Goal: Information Seeking & Learning: Learn about a topic

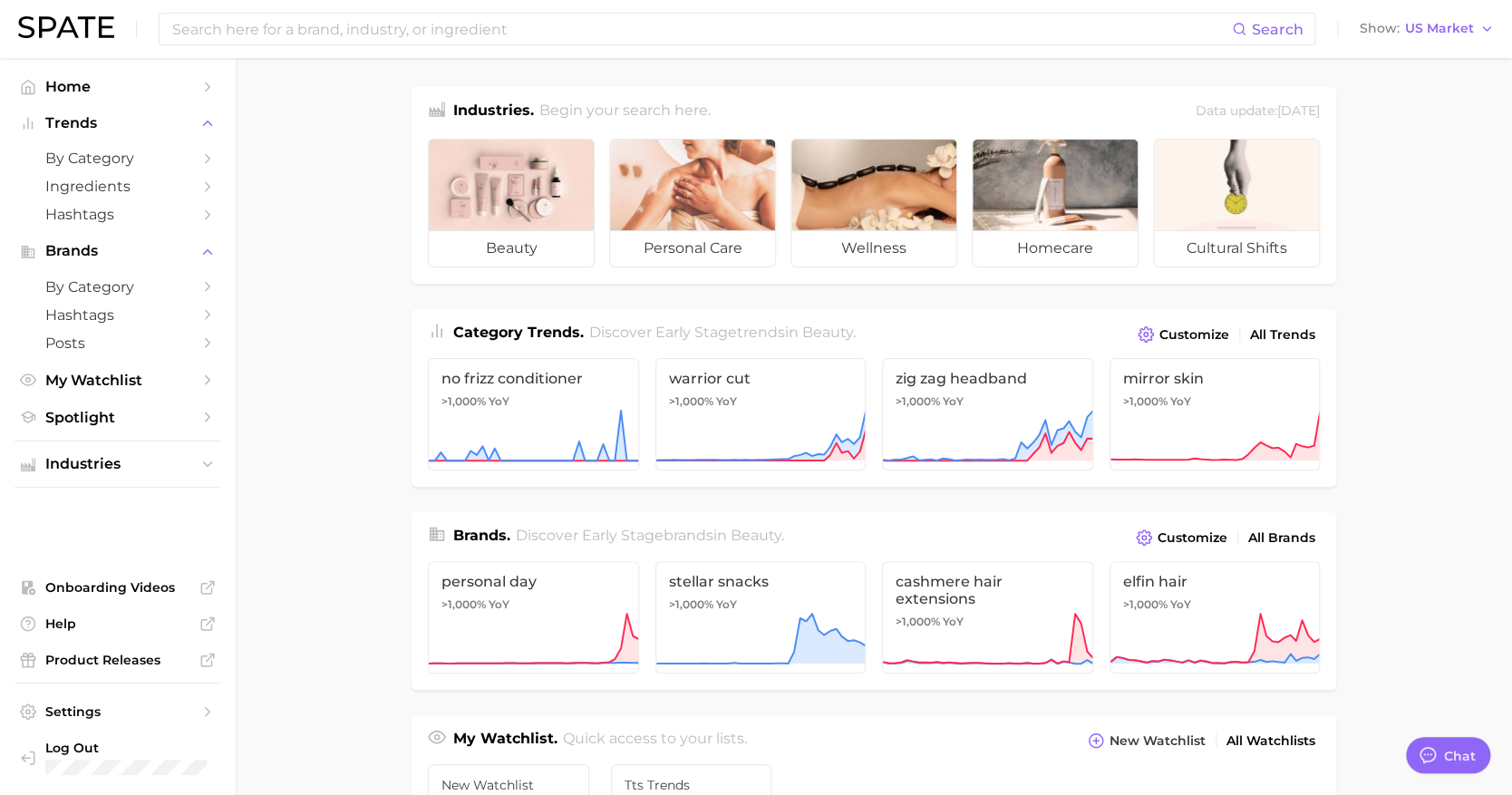
type textarea "x"
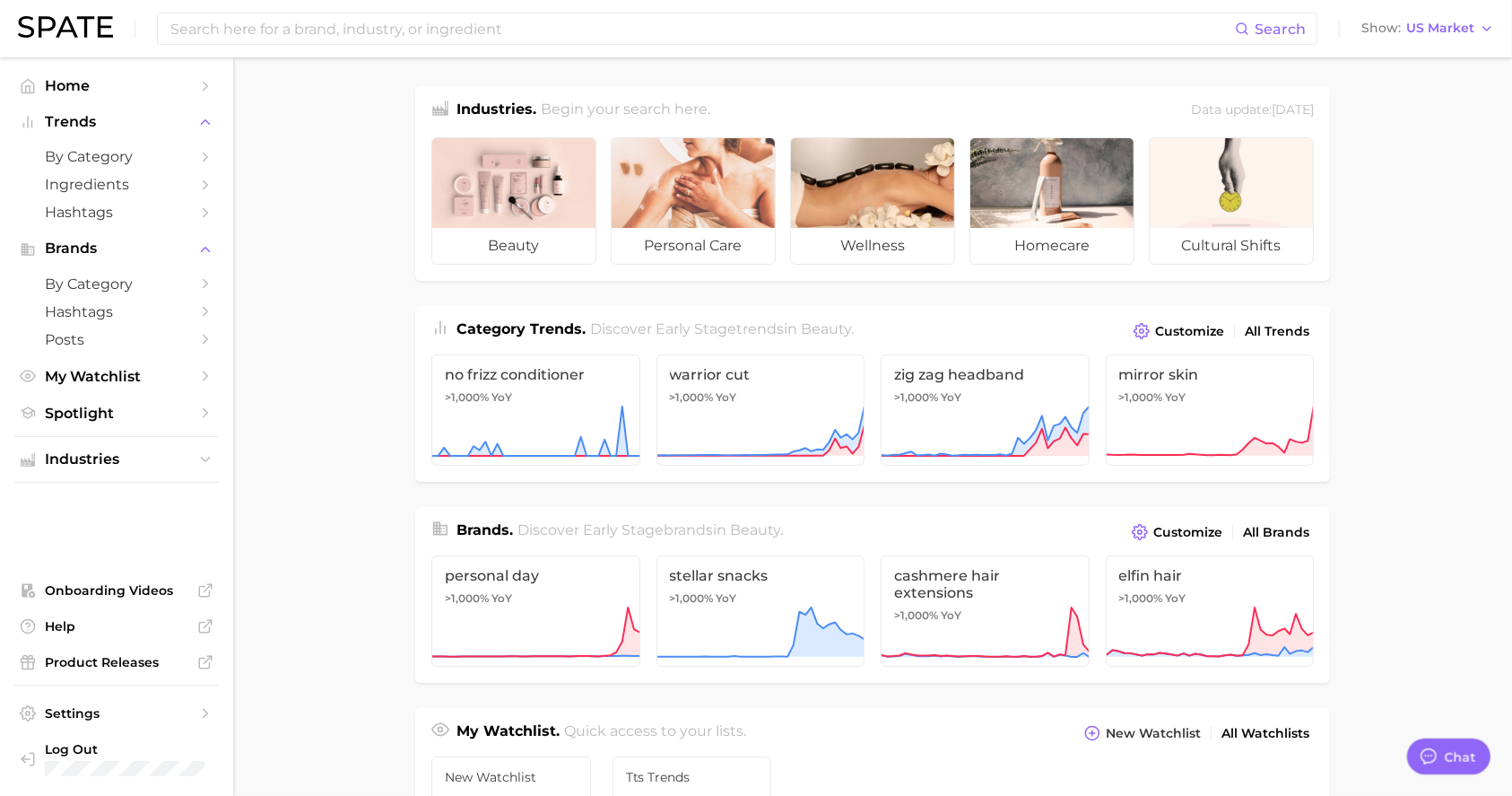
click at [528, 23] on input at bounding box center [702, 28] width 1066 height 30
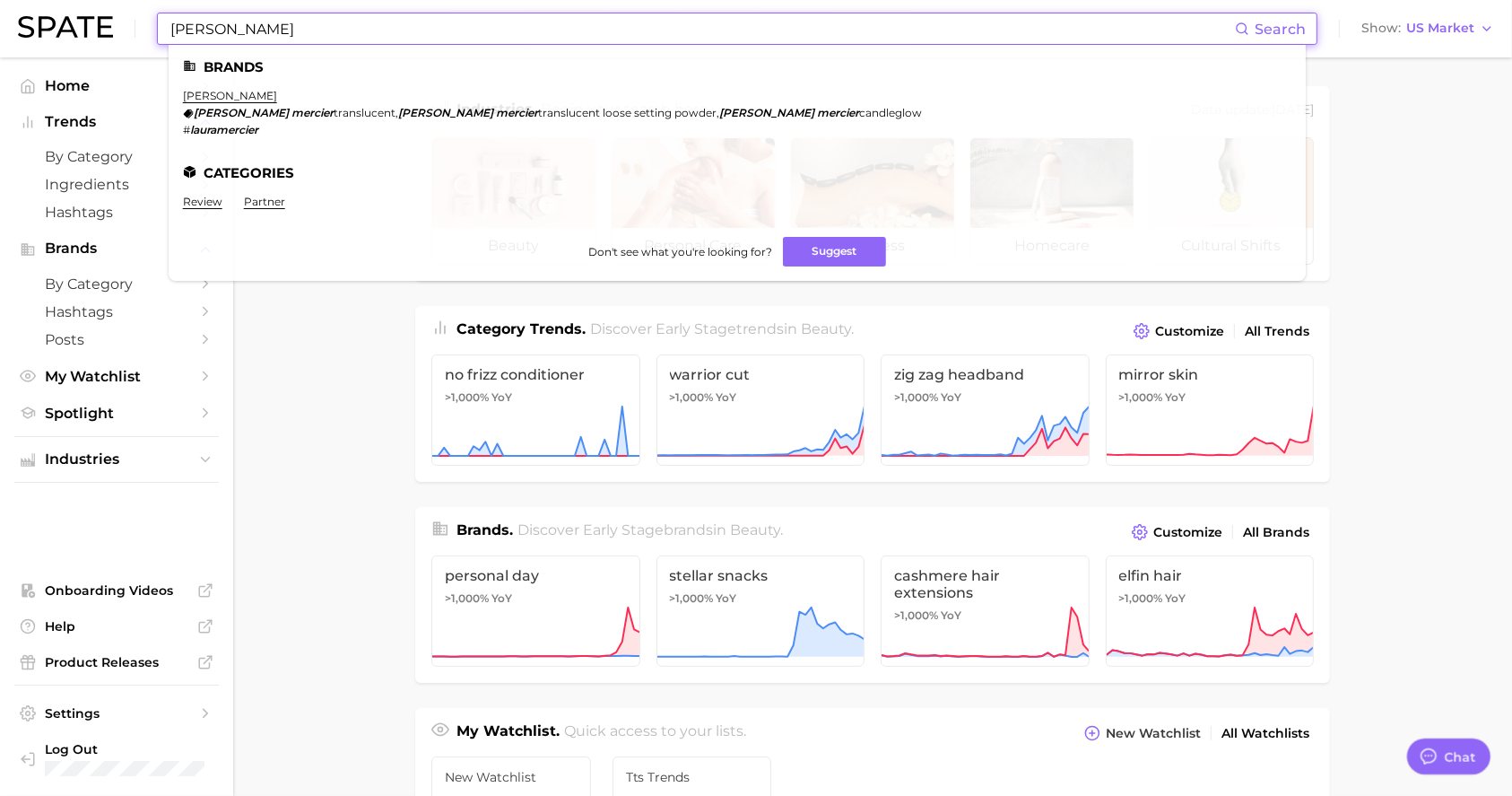
type input "[PERSON_NAME]"
click at [237, 99] on link "[PERSON_NAME]" at bounding box center [230, 96] width 94 height 13
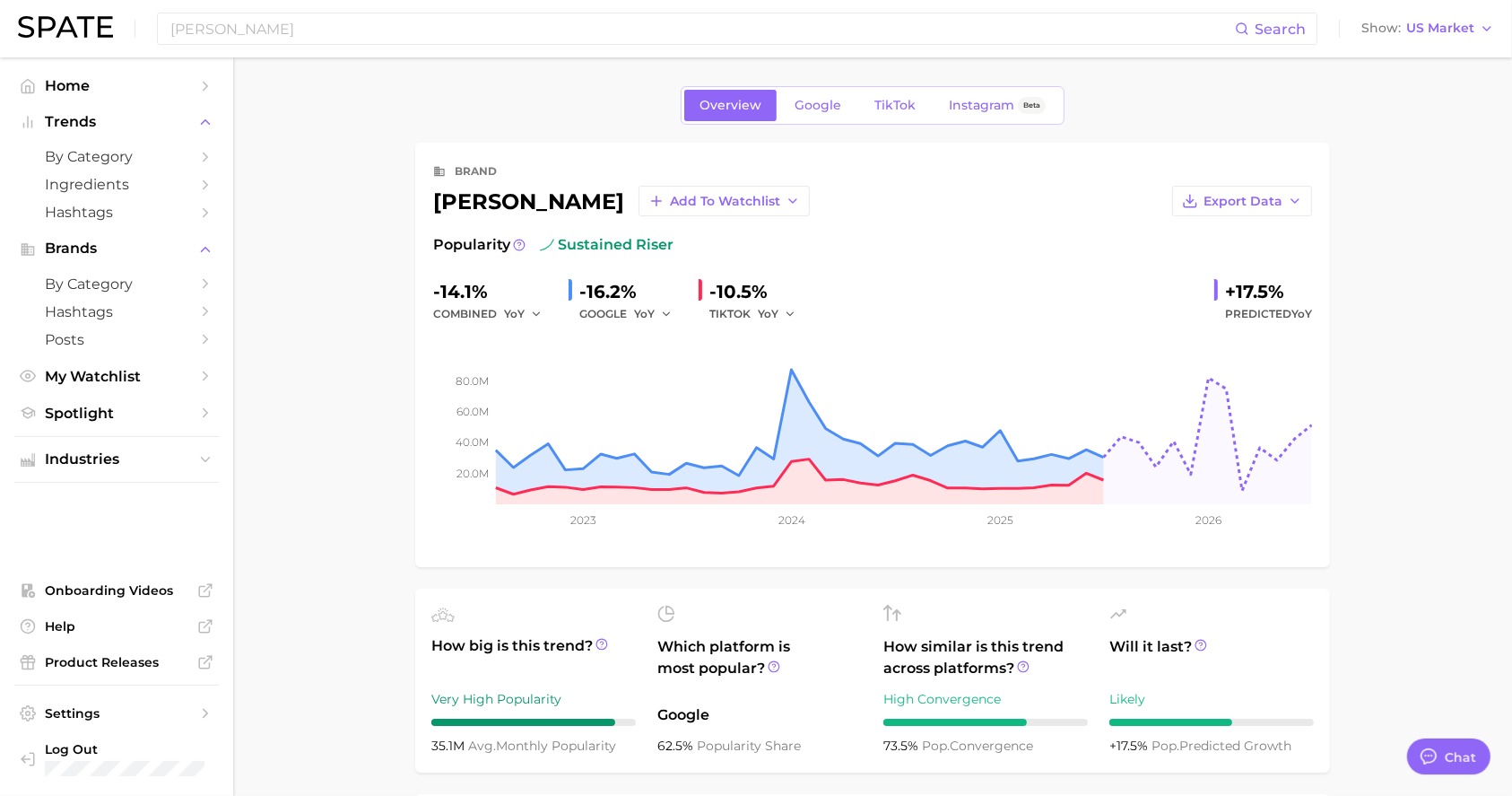
type textarea "x"
